Goal: Find specific page/section: Find specific page/section

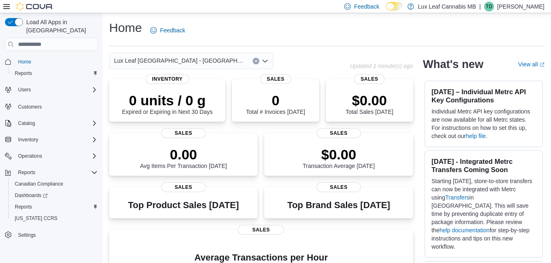
click at [199, 55] on div "Lux Leaf [GEOGRAPHIC_DATA] - [GEOGRAPHIC_DATA][PERSON_NAME]" at bounding box center [191, 61] width 164 height 16
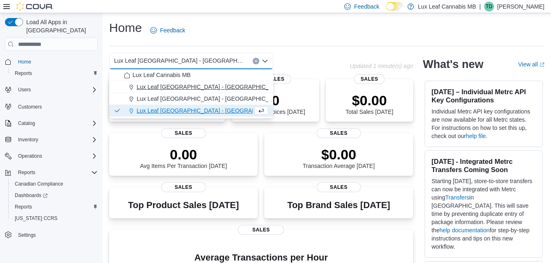
click at [198, 88] on span "Lux Leaf [GEOGRAPHIC_DATA] - [GEOGRAPHIC_DATA]" at bounding box center [211, 87] width 149 height 8
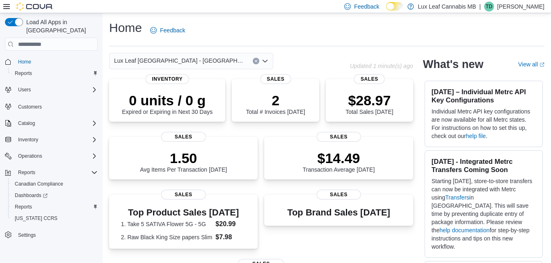
click at [340, 38] on div "Home Feedback" at bounding box center [326, 30] width 435 height 21
